Goal: Task Accomplishment & Management: Manage account settings

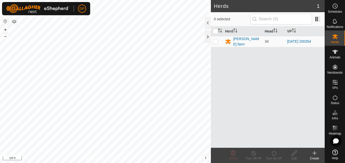
click at [244, 163] on html "DP Schedules Notifications Herds Animals Neckbands VPs Status Infra Heatmap Hel…" at bounding box center [172, 81] width 345 height 163
click at [207, 35] on div at bounding box center [208, 37] width 6 height 12
